Goal: Navigation & Orientation: Find specific page/section

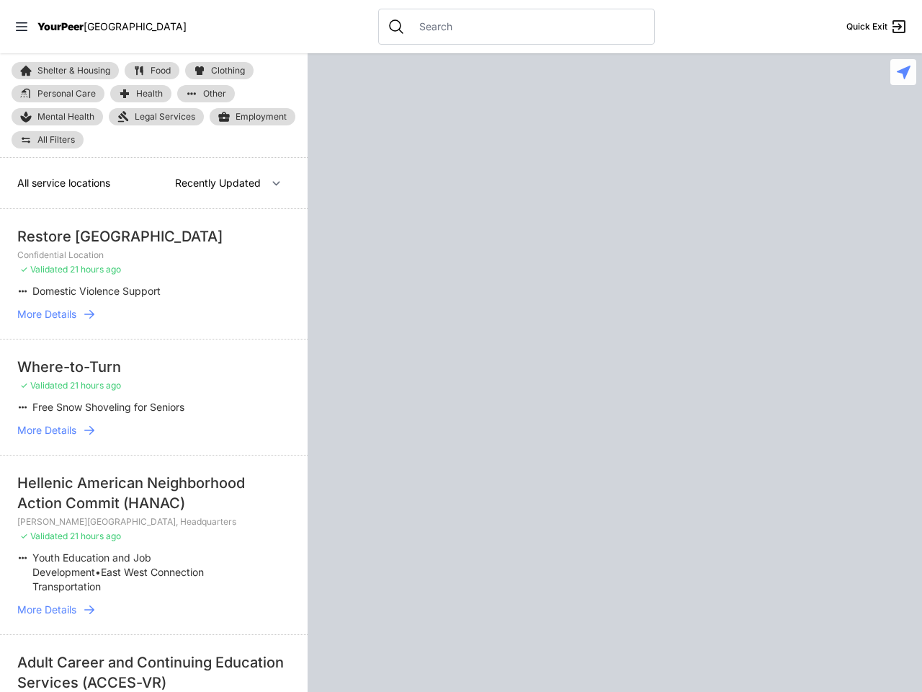
click at [22, 27] on icon at bounding box center [22, 26] width 12 height 9
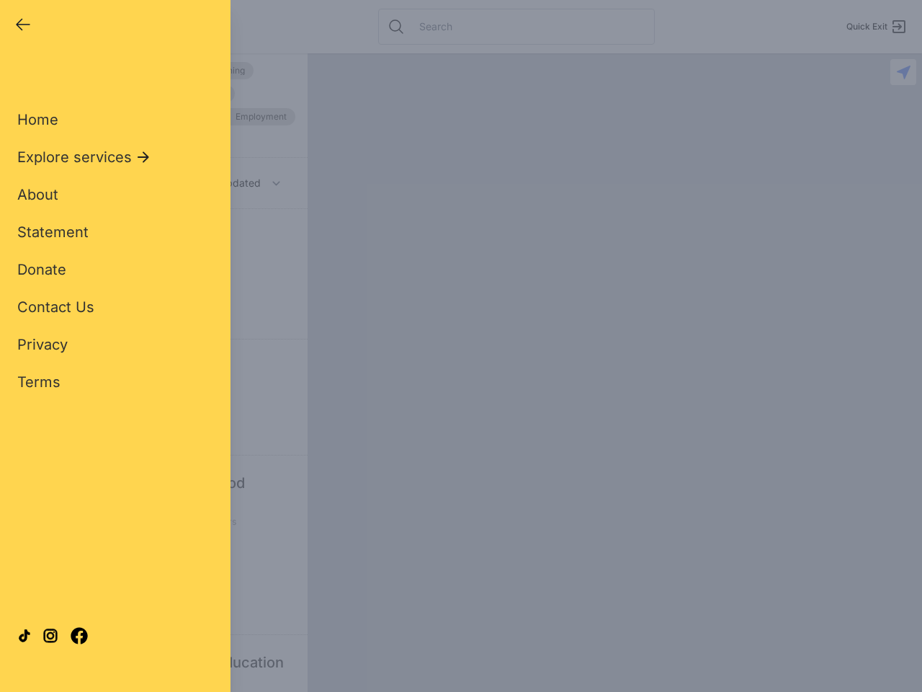
click at [904, 72] on div "Close panel YourPeer [GEOGRAPHIC_DATA] Quick Exit Single Adult Families Soup Ki…" at bounding box center [461, 346] width 922 height 692
